Goal: Information Seeking & Learning: Learn about a topic

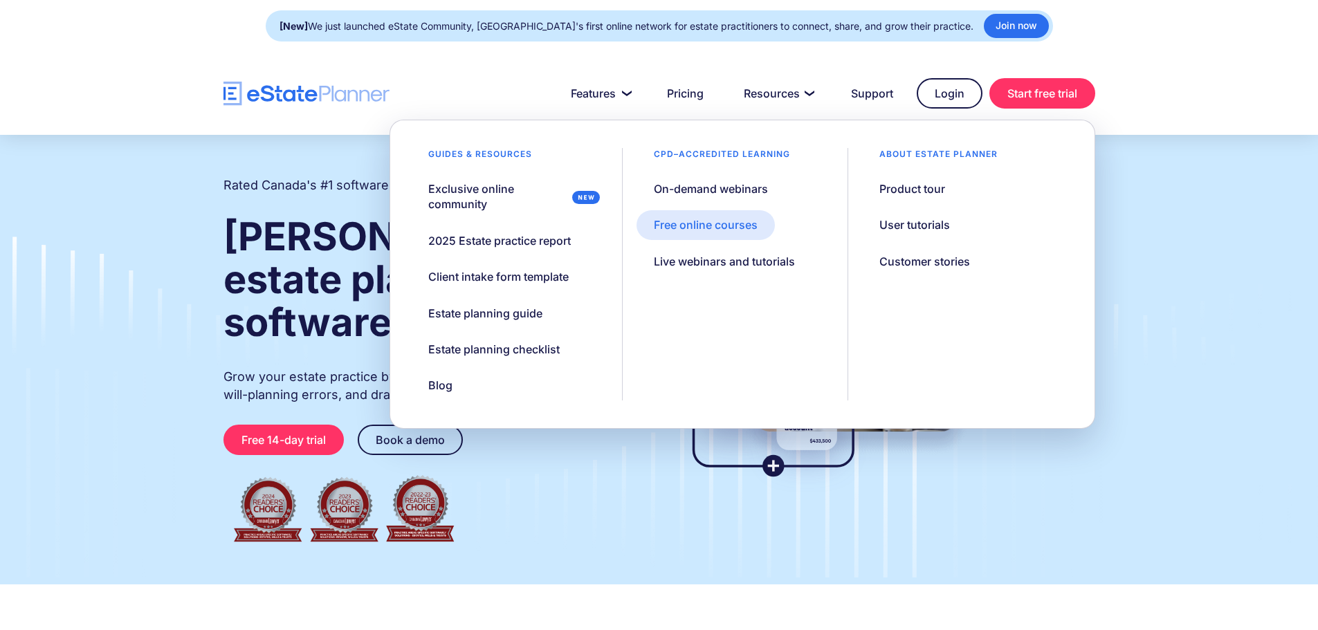
click at [756, 219] on div "Free online courses" at bounding box center [706, 224] width 104 height 15
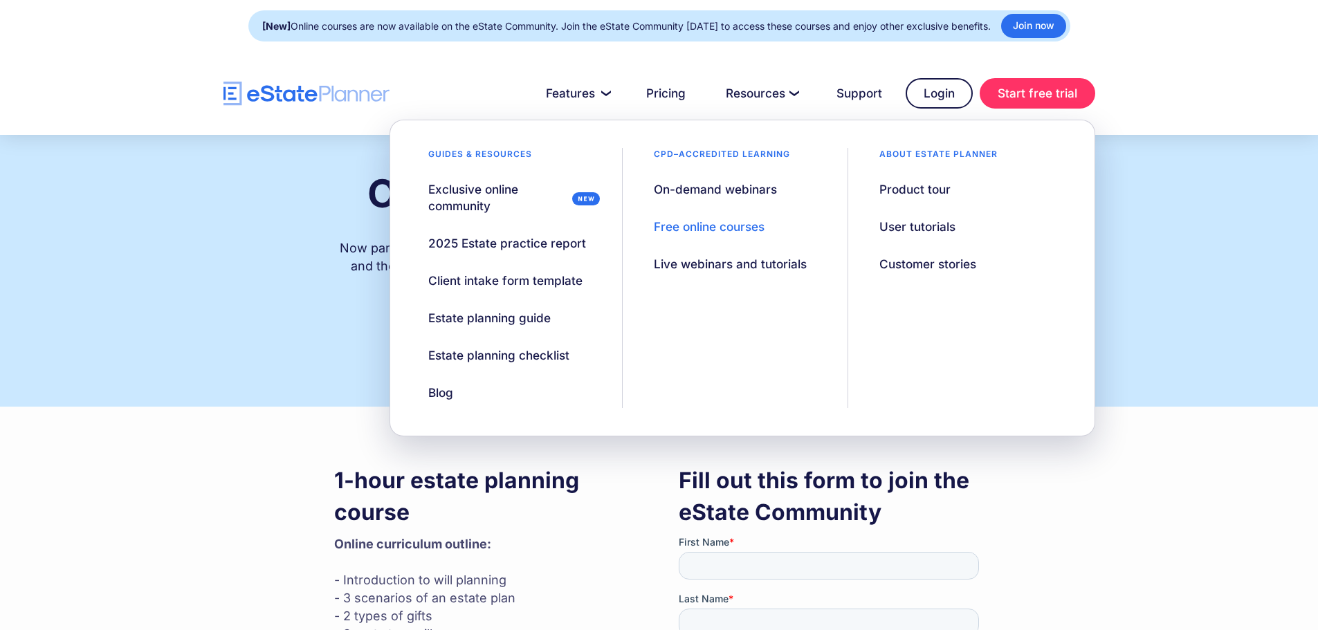
click at [731, 206] on div "CPD–accredited learning On-demand webinars Free online courses Live webinars an…" at bounding box center [735, 278] width 225 height 260
click at [735, 196] on div "On-demand webinars" at bounding box center [715, 189] width 123 height 17
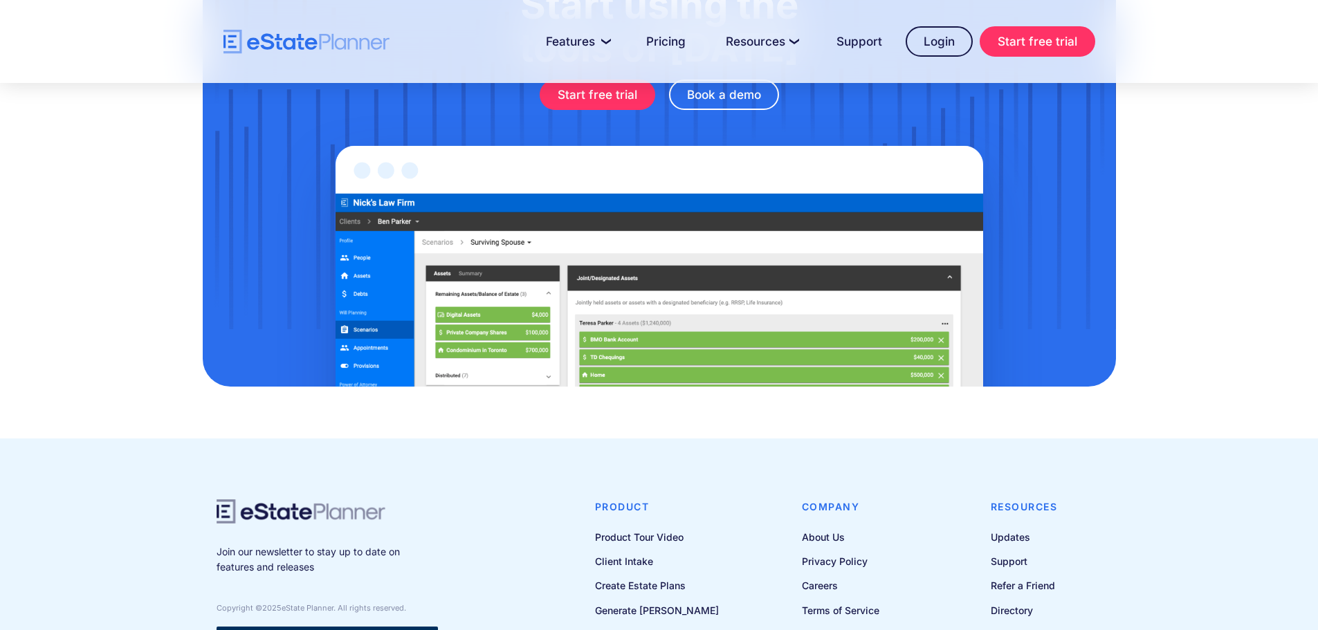
scroll to position [8395, 0]
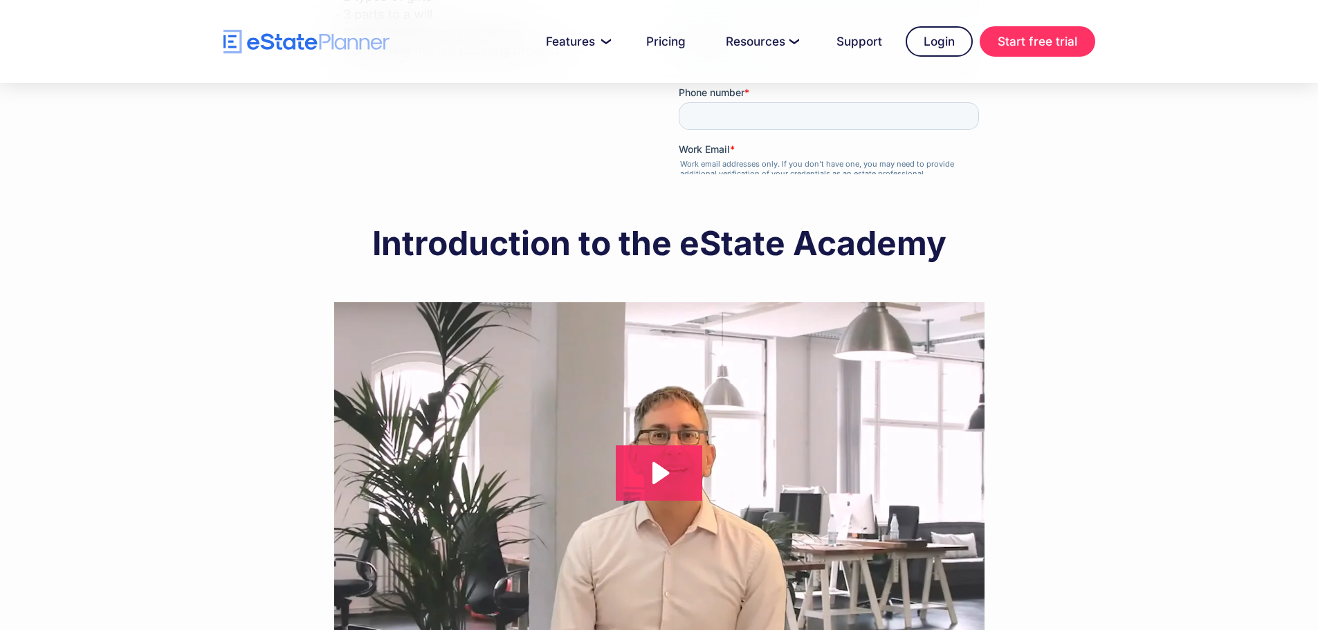
scroll to position [623, 0]
